Goal: Check status

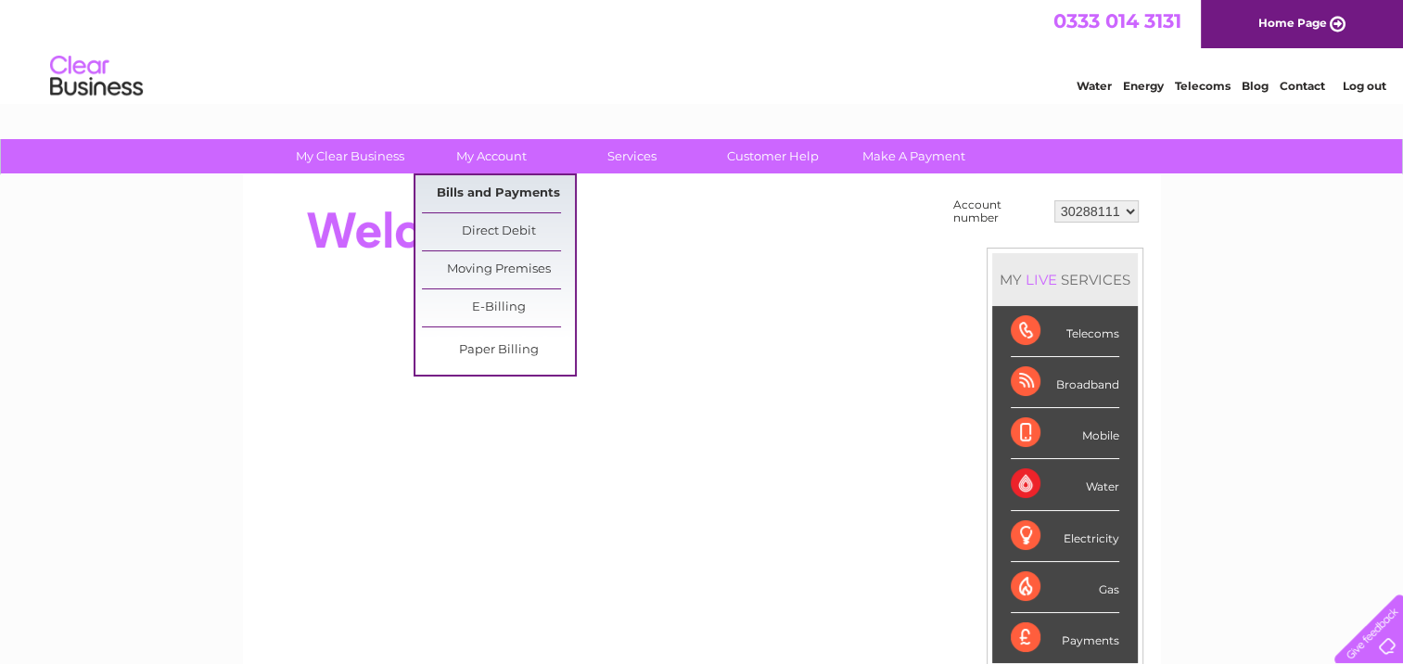
click at [482, 188] on link "Bills and Payments" at bounding box center [498, 193] width 153 height 37
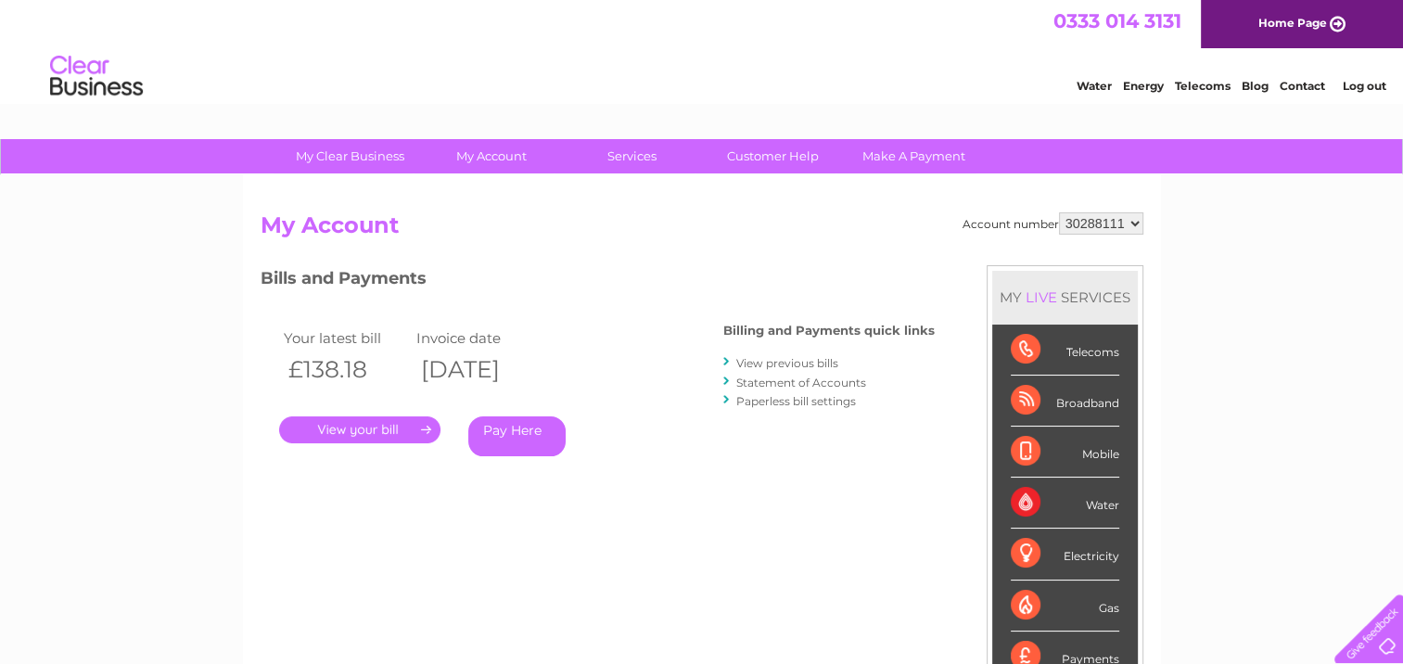
click at [354, 427] on link "." at bounding box center [359, 429] width 161 height 27
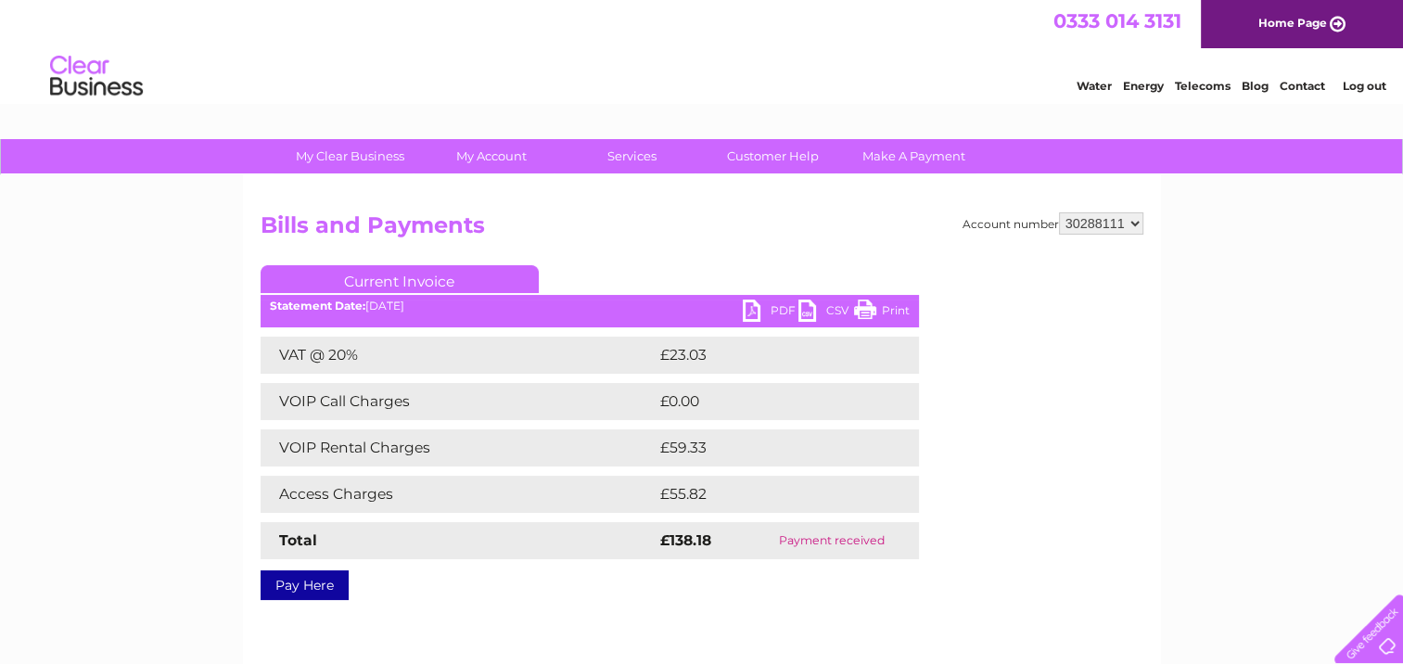
click at [749, 304] on link "PDF" at bounding box center [771, 313] width 56 height 27
